Goal: Check status: Check status

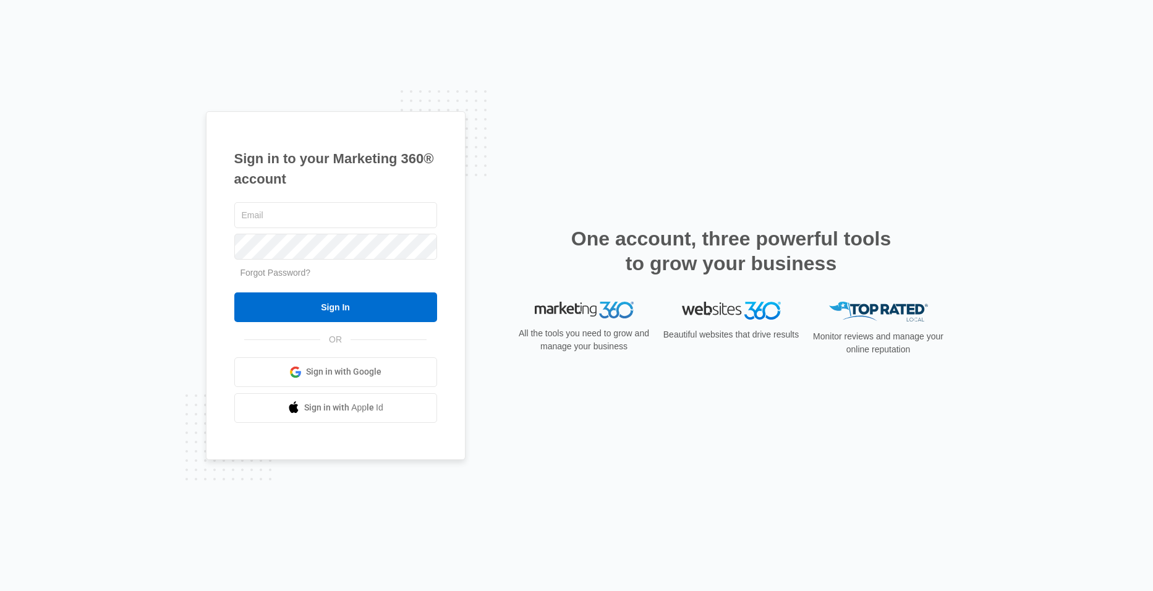
type input "[EMAIL_ADDRESS][DOMAIN_NAME]"
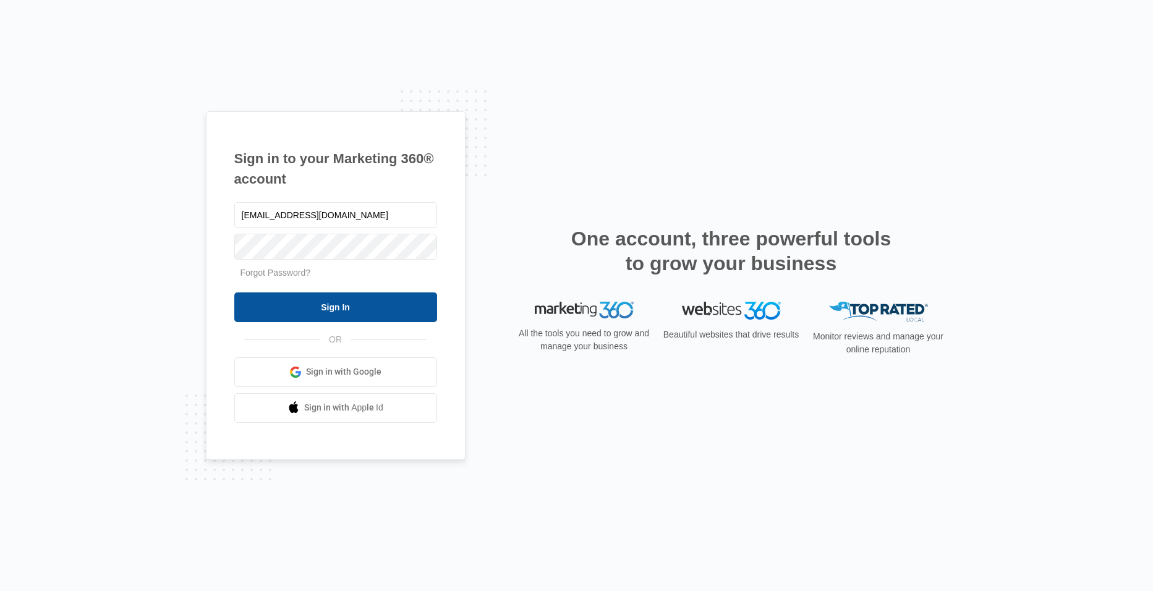
drag, startPoint x: 0, startPoint y: 0, endPoint x: 357, endPoint y: 306, distance: 469.9
click at [357, 306] on input "Sign In" at bounding box center [335, 307] width 203 height 30
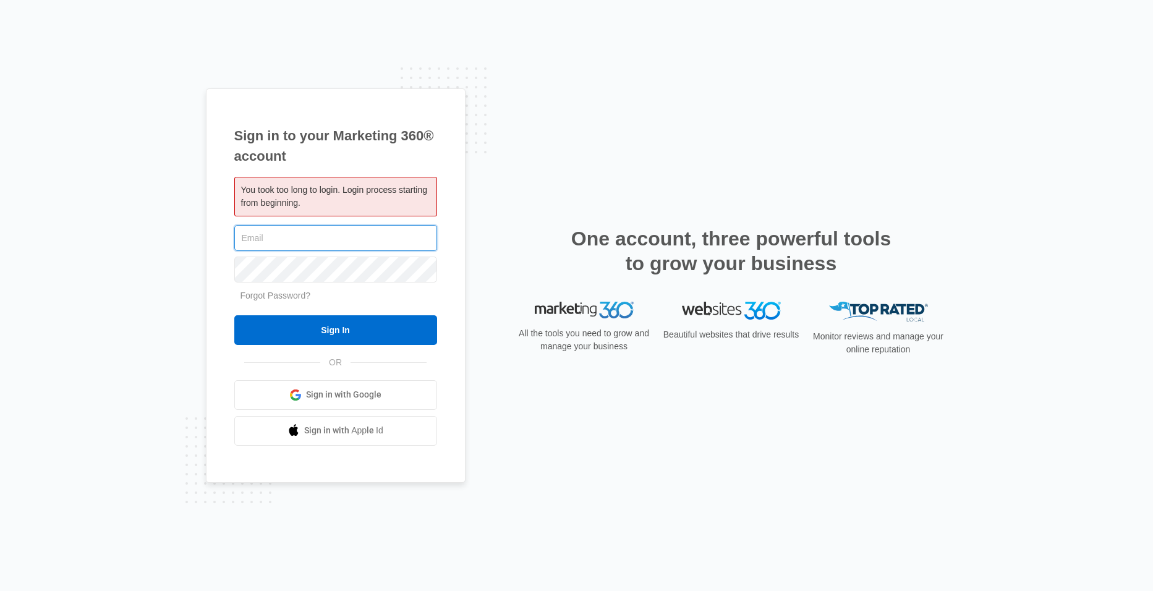
type input "[EMAIL_ADDRESS][DOMAIN_NAME]"
click at [990, 242] on div "Sign in to your Marketing 360® account You took too long to login. Login proces…" at bounding box center [576, 295] width 1153 height 591
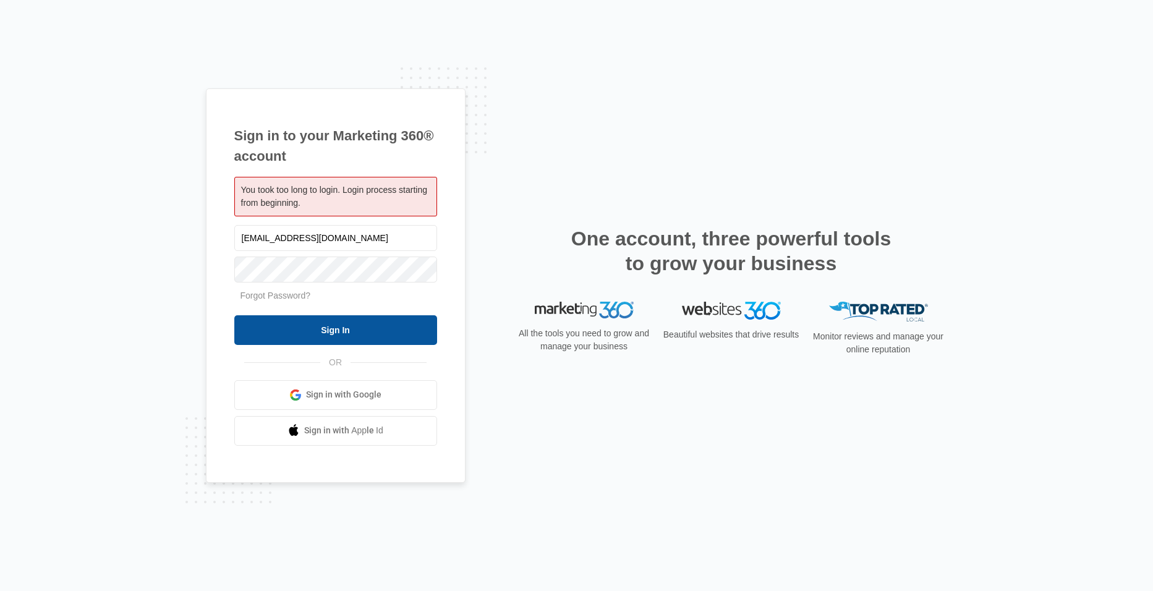
click at [318, 330] on input "Sign In" at bounding box center [335, 330] width 203 height 30
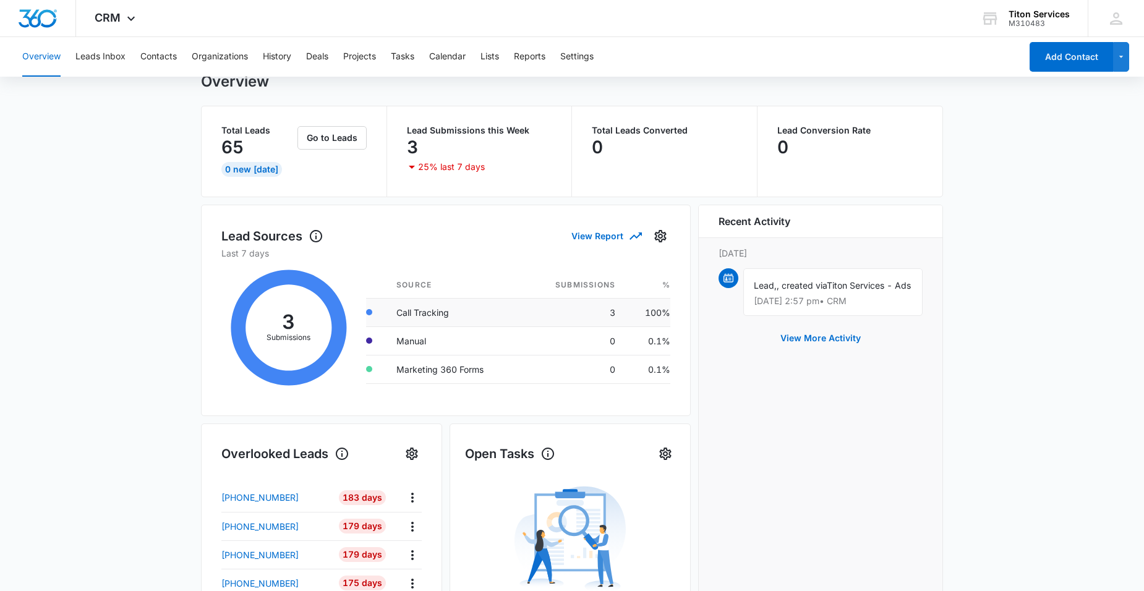
scroll to position [62, 0]
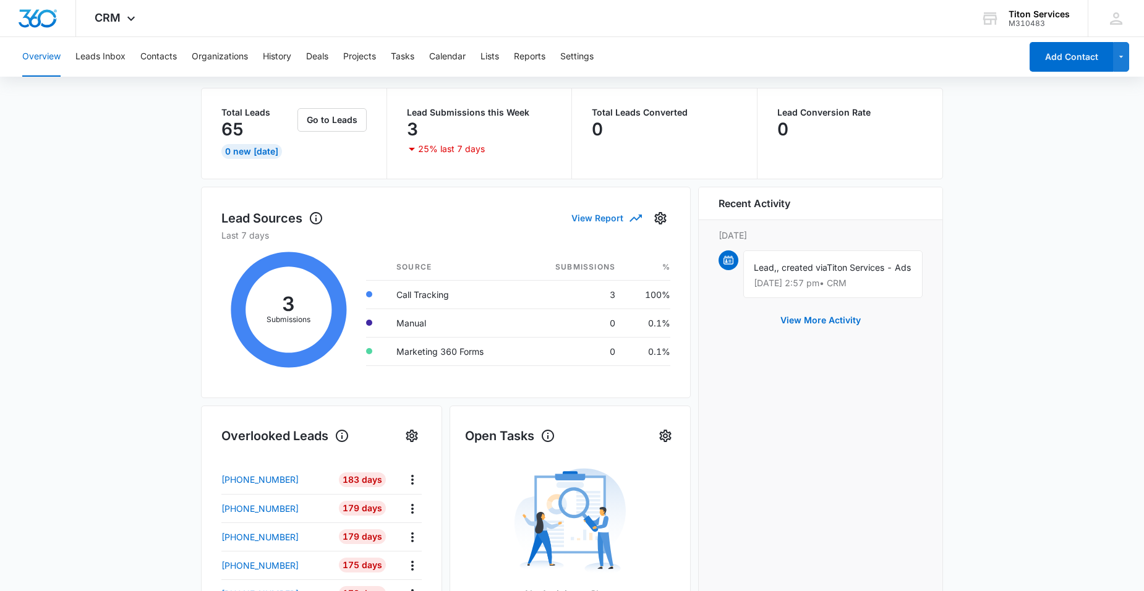
click at [622, 214] on button "View Report" at bounding box center [605, 218] width 69 height 22
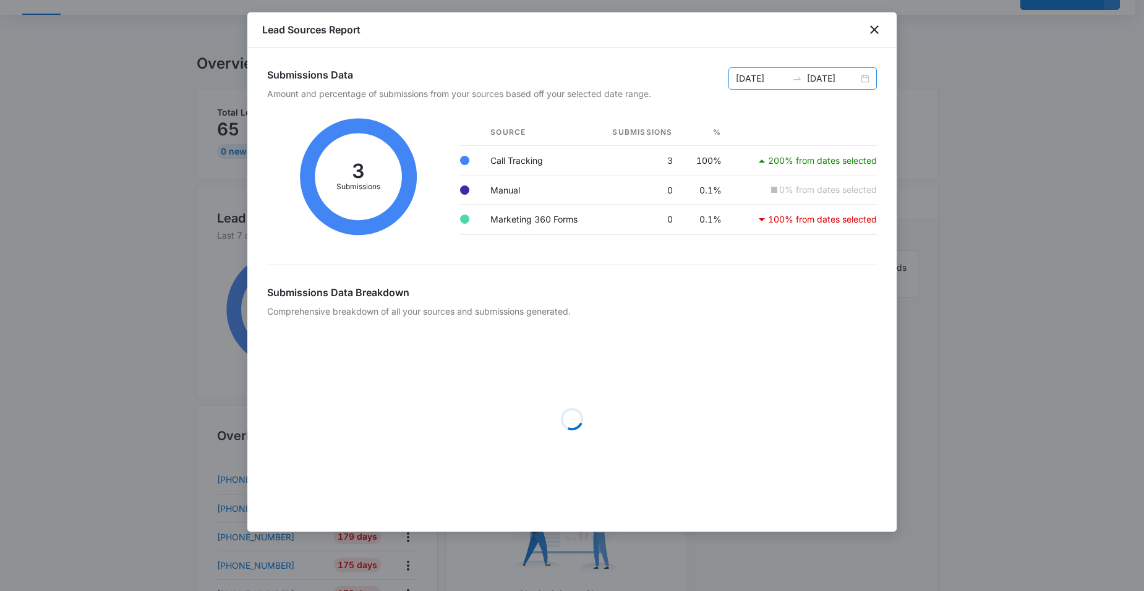
click at [856, 83] on input "[DATE]" at bounding box center [832, 79] width 51 height 14
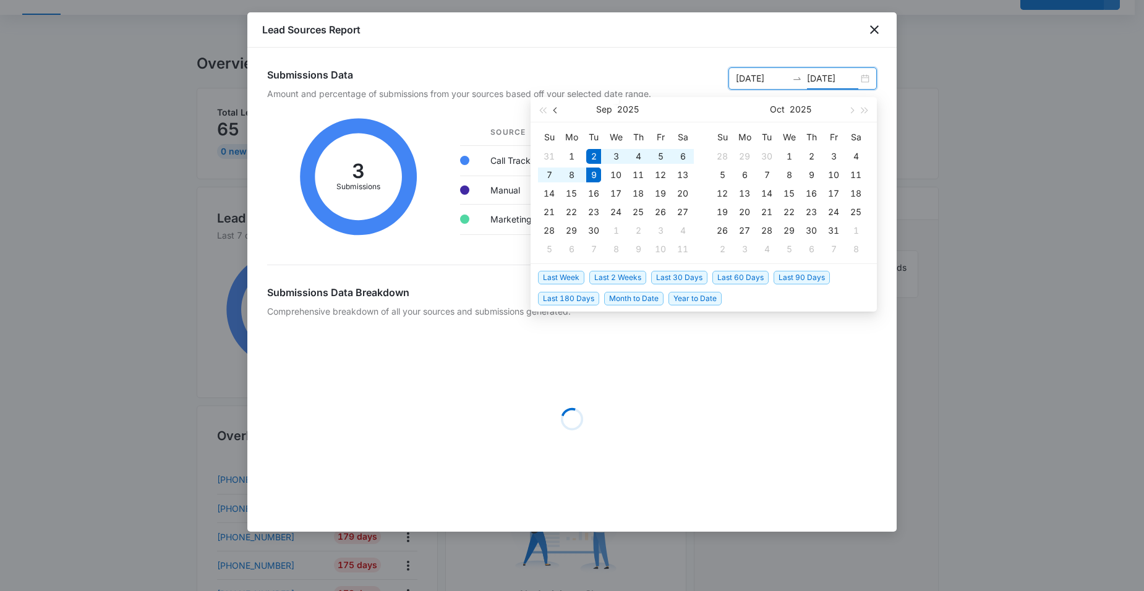
click at [560, 109] on button "button" at bounding box center [556, 109] width 14 height 25
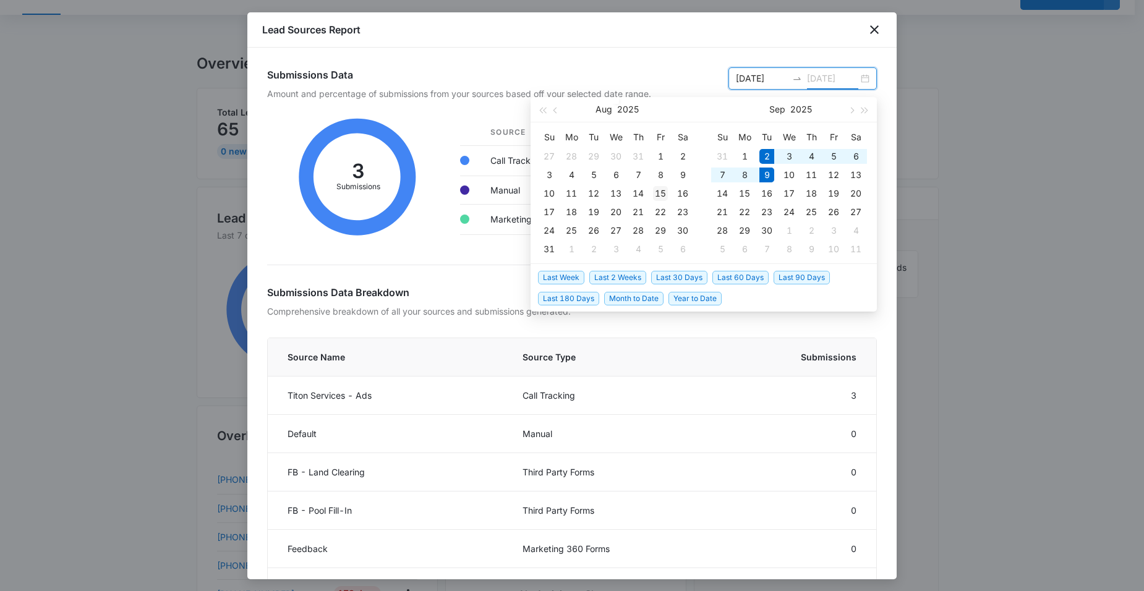
type input "[DATE]"
click at [658, 189] on div "15" at bounding box center [660, 193] width 15 height 15
click at [758, 79] on input at bounding box center [761, 79] width 51 height 14
click at [554, 115] on button "button" at bounding box center [556, 109] width 14 height 25
type input "[DATE]"
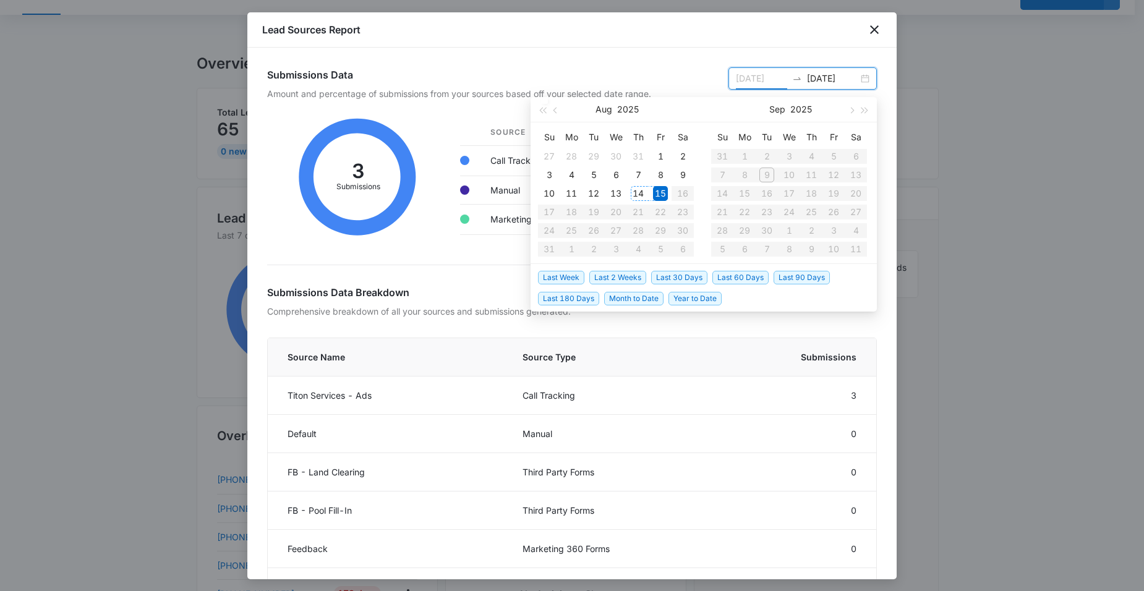
type input "[DATE]"
click at [661, 187] on div "15" at bounding box center [660, 193] width 15 height 15
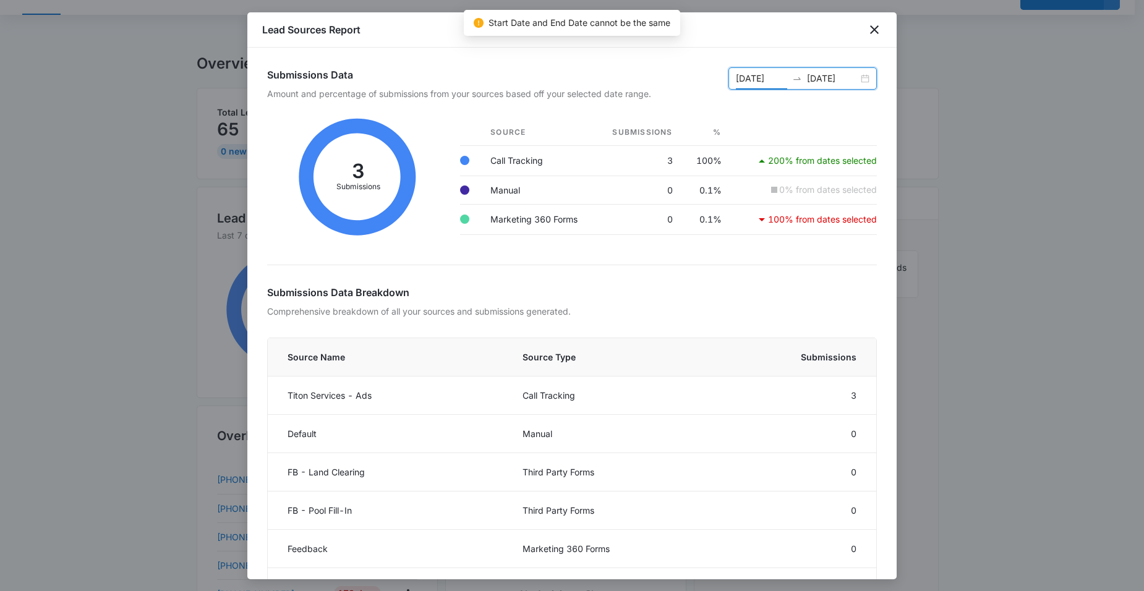
click at [817, 75] on input "[DATE]" at bounding box center [832, 79] width 51 height 14
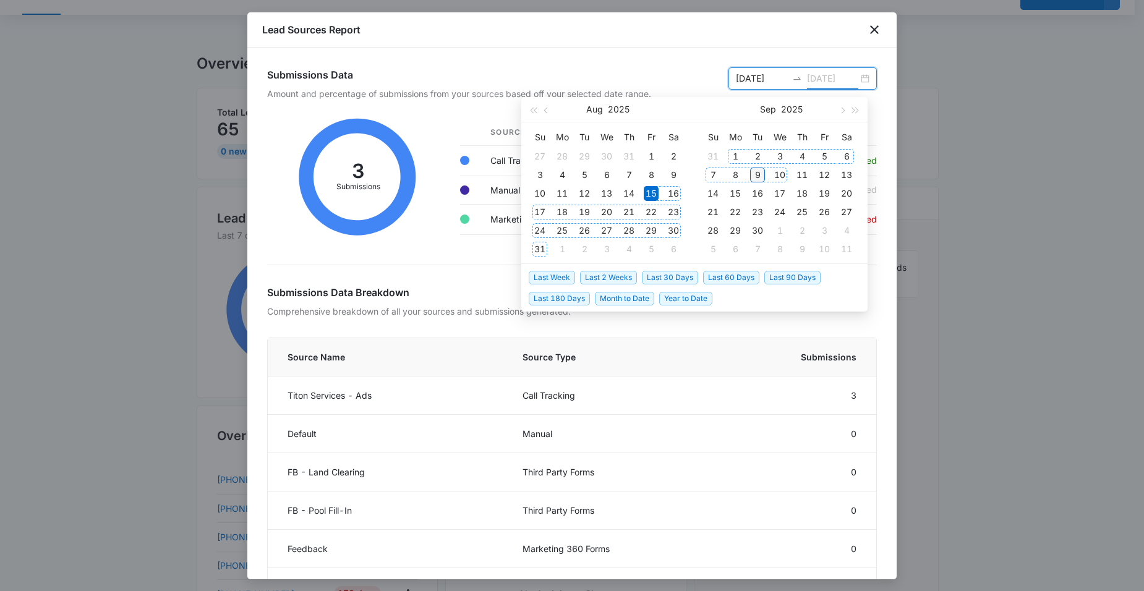
type input "[DATE]"
click at [763, 176] on div "9" at bounding box center [757, 175] width 15 height 15
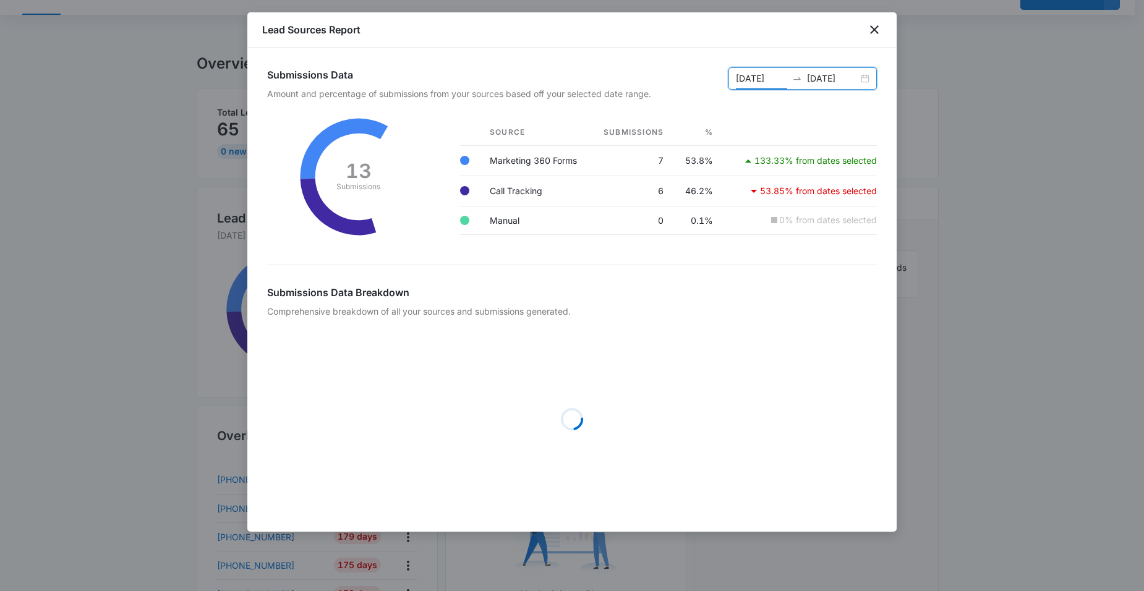
click at [401, 211] on icon at bounding box center [358, 177] width 183 height 136
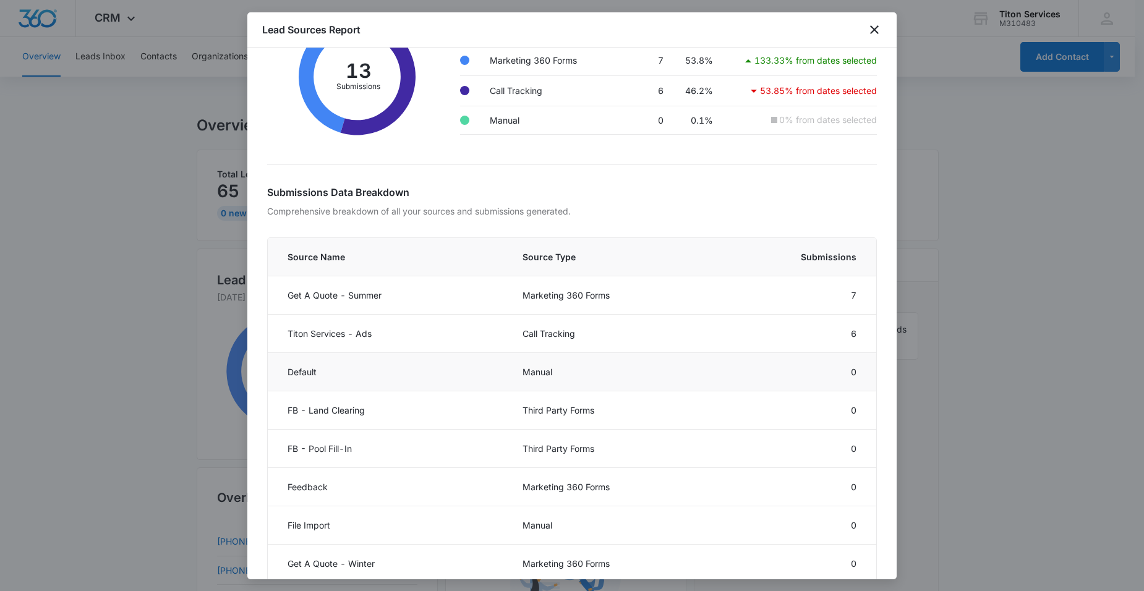
scroll to position [124, 0]
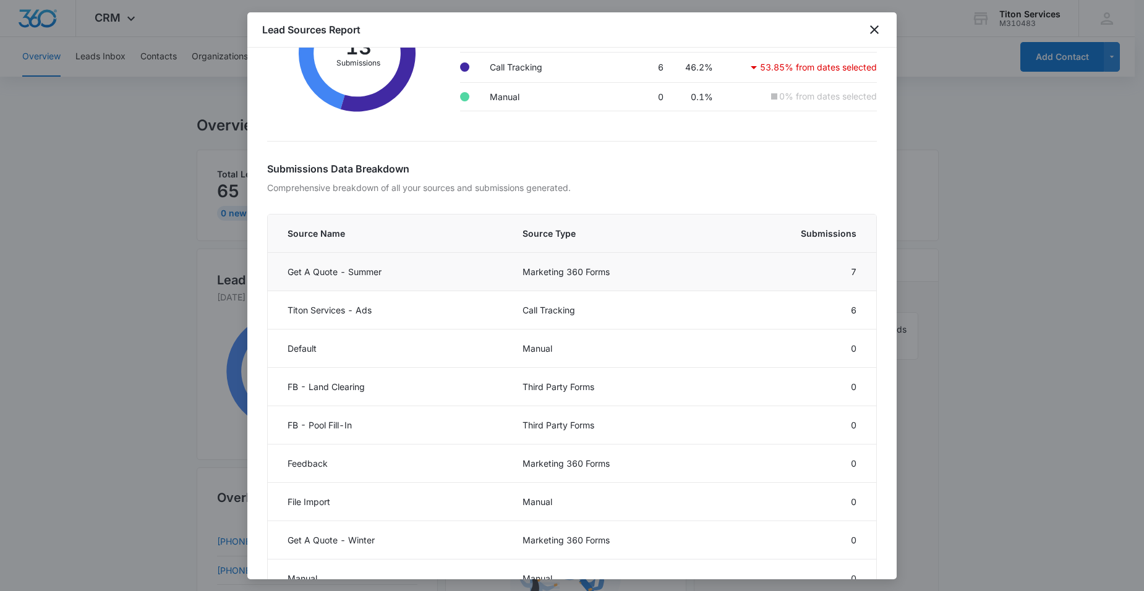
click at [684, 271] on td "Marketing 360 Forms" at bounding box center [611, 272] width 208 height 38
click at [876, 28] on icon "close" at bounding box center [874, 29] width 15 height 15
